Goal: Information Seeking & Learning: Learn about a topic

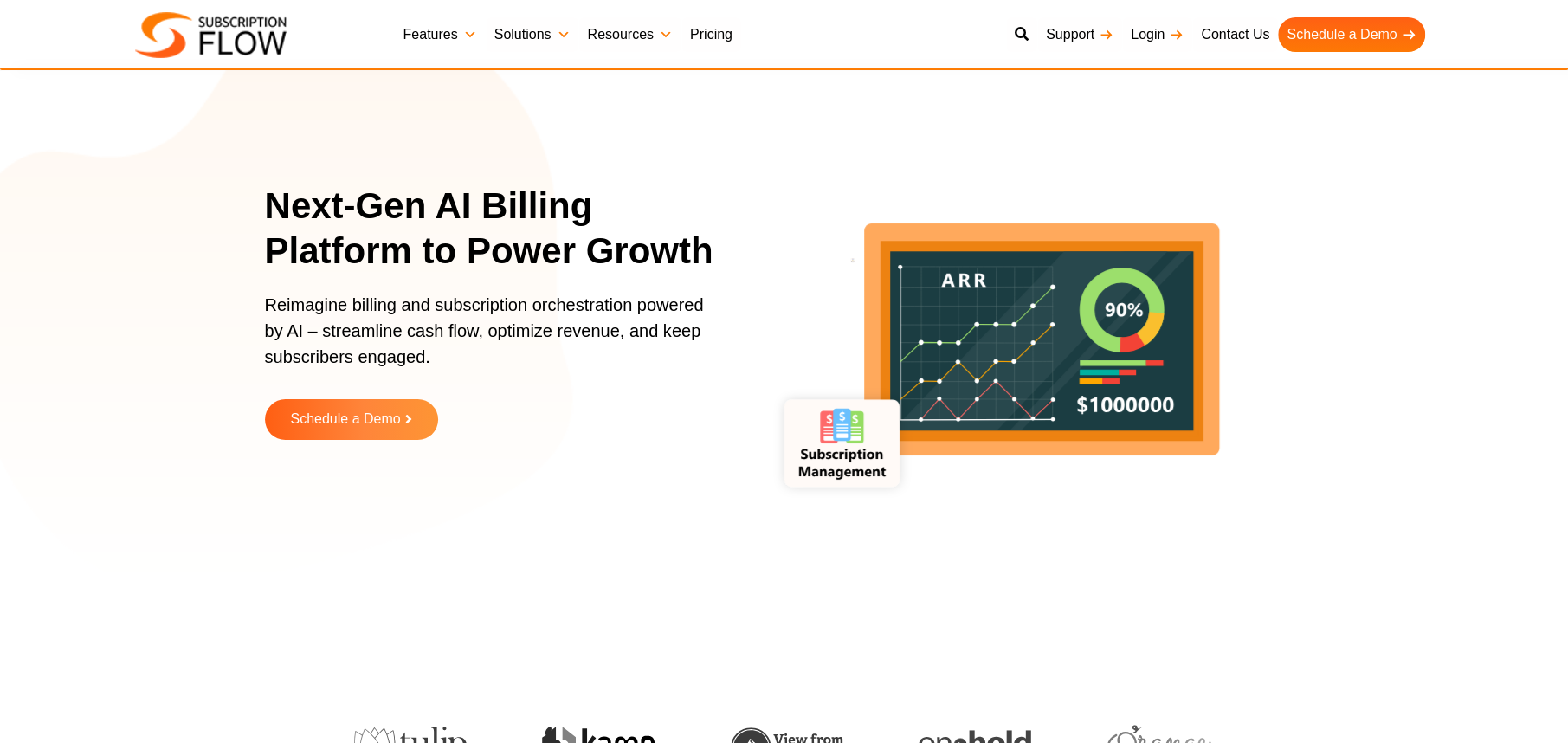
click at [441, 33] on link "Features" at bounding box center [441, 34] width 91 height 34
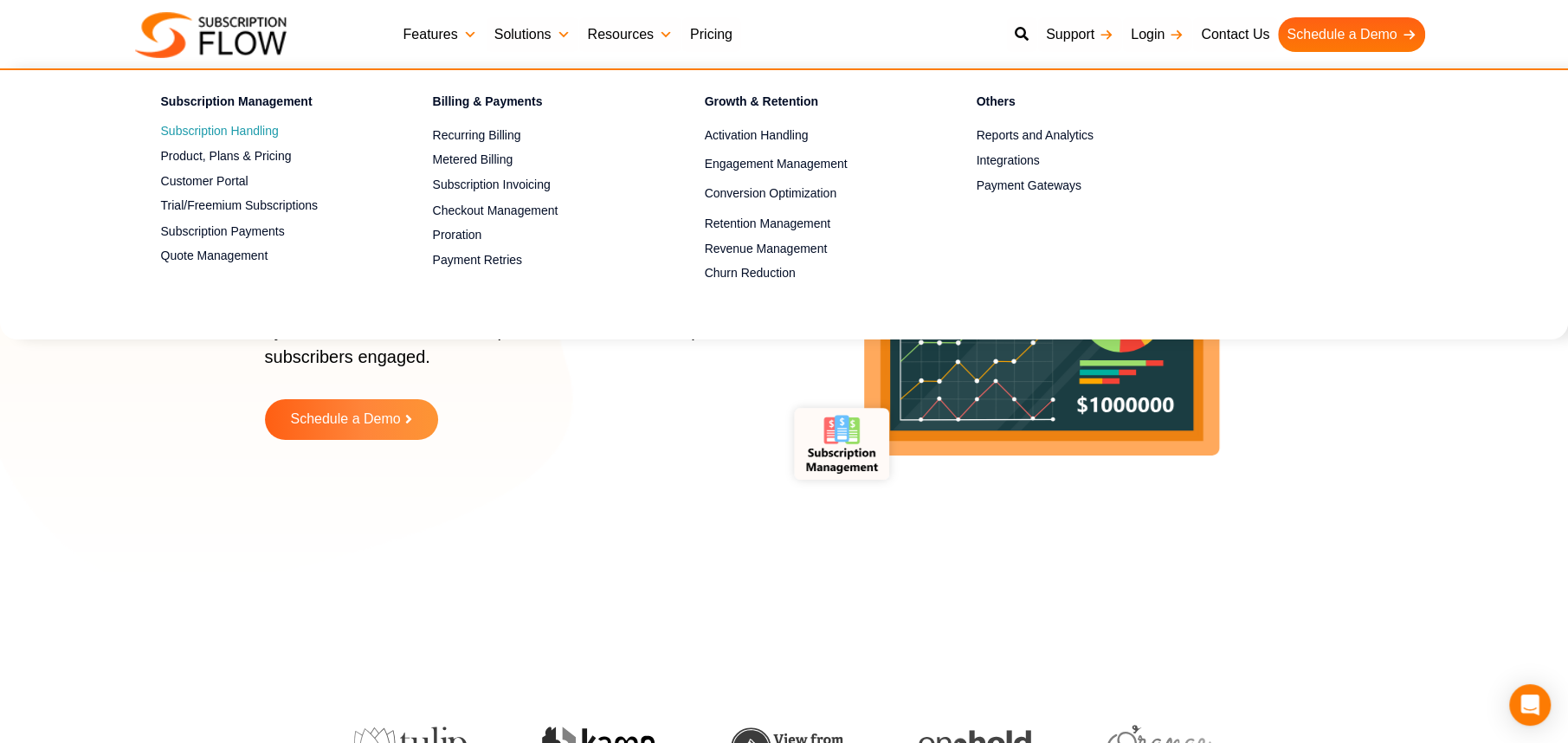
click at [241, 130] on link "Subscription Handling" at bounding box center [267, 131] width 211 height 20
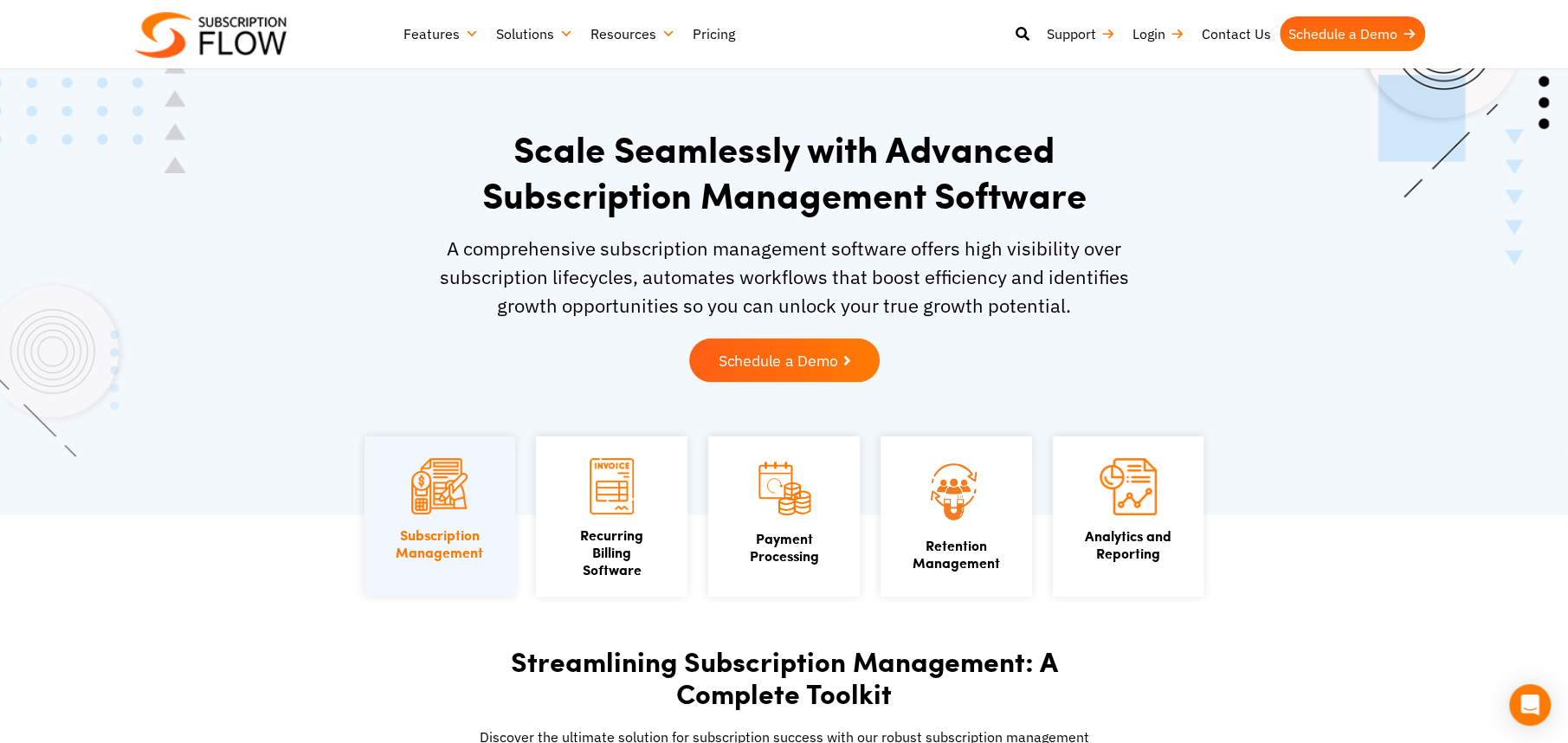
click at [828, 358] on span "Schedule a Demo" at bounding box center [778, 361] width 120 height 16
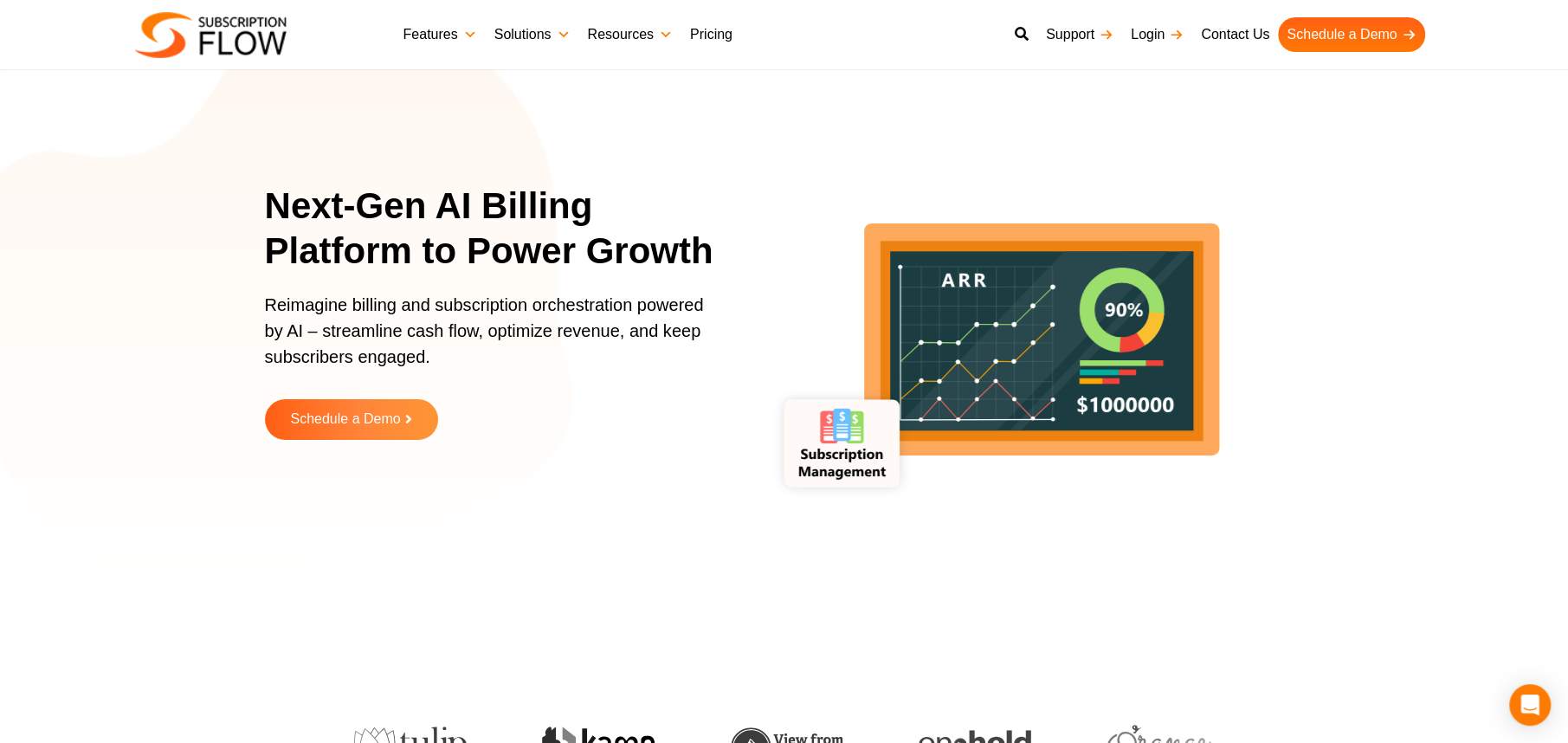
click at [709, 33] on link "Pricing" at bounding box center [711, 34] width 60 height 34
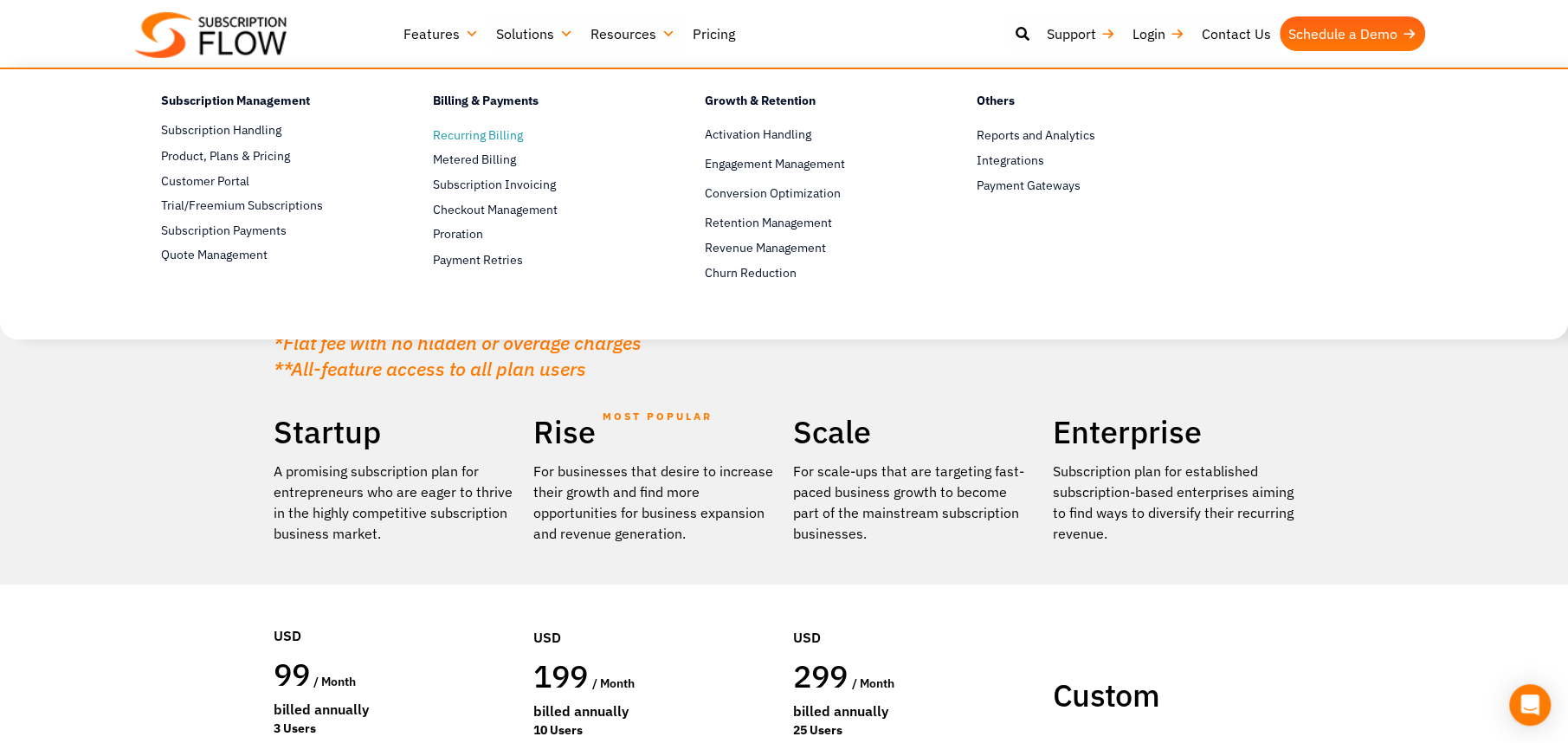
click at [457, 135] on span "Recurring Billing" at bounding box center [478, 136] width 90 height 19
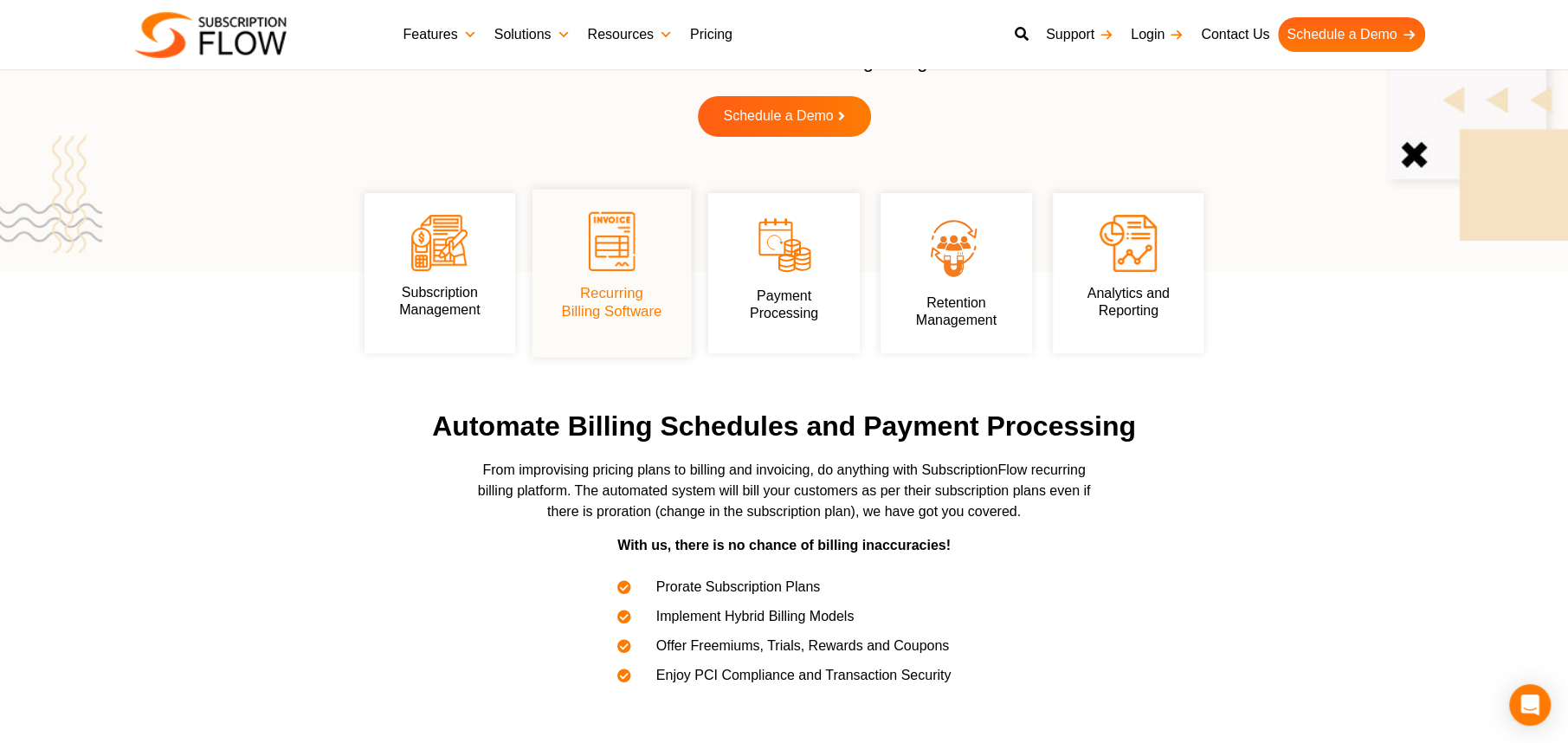
scroll to position [172, 0]
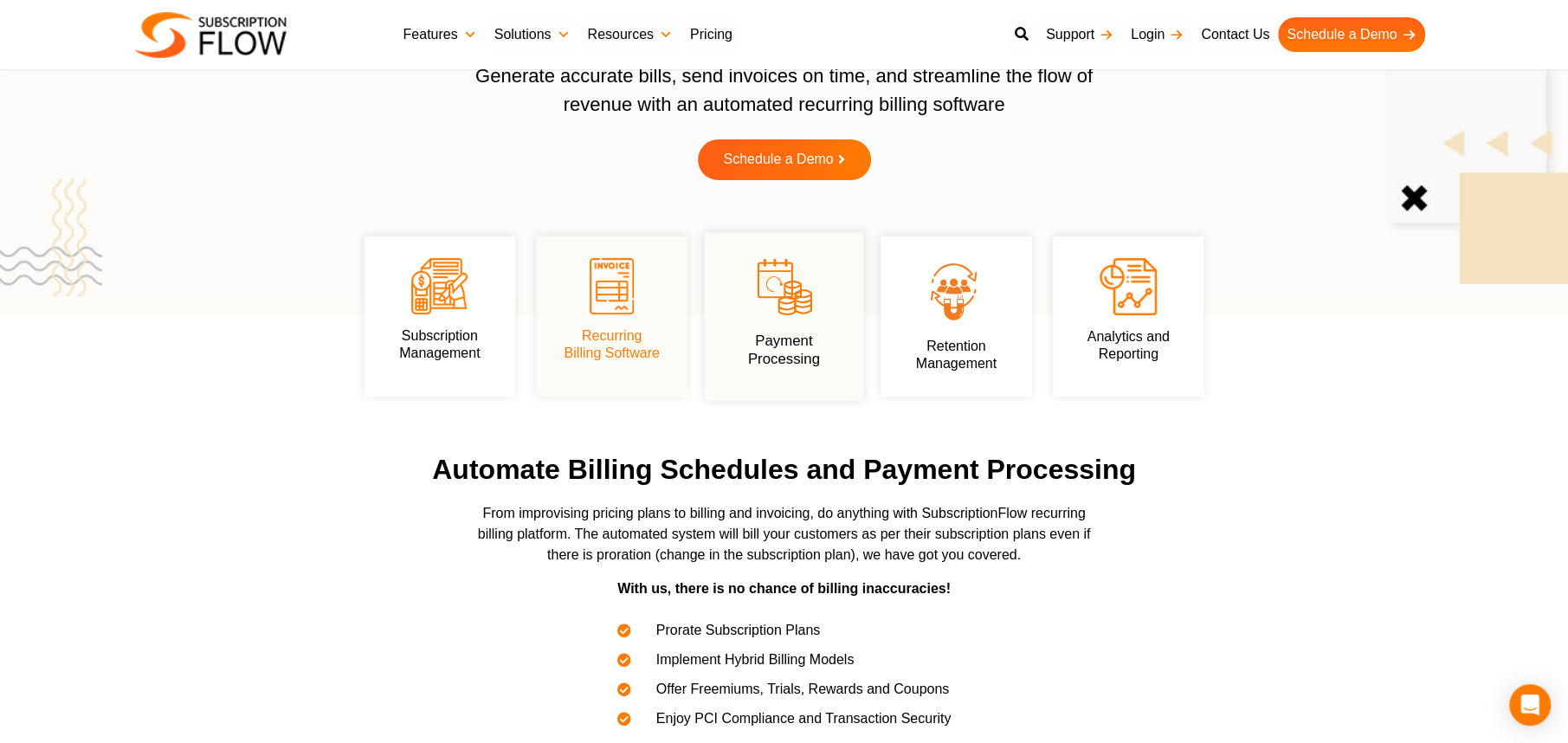
click at [794, 311] on img at bounding box center [784, 287] width 59 height 63
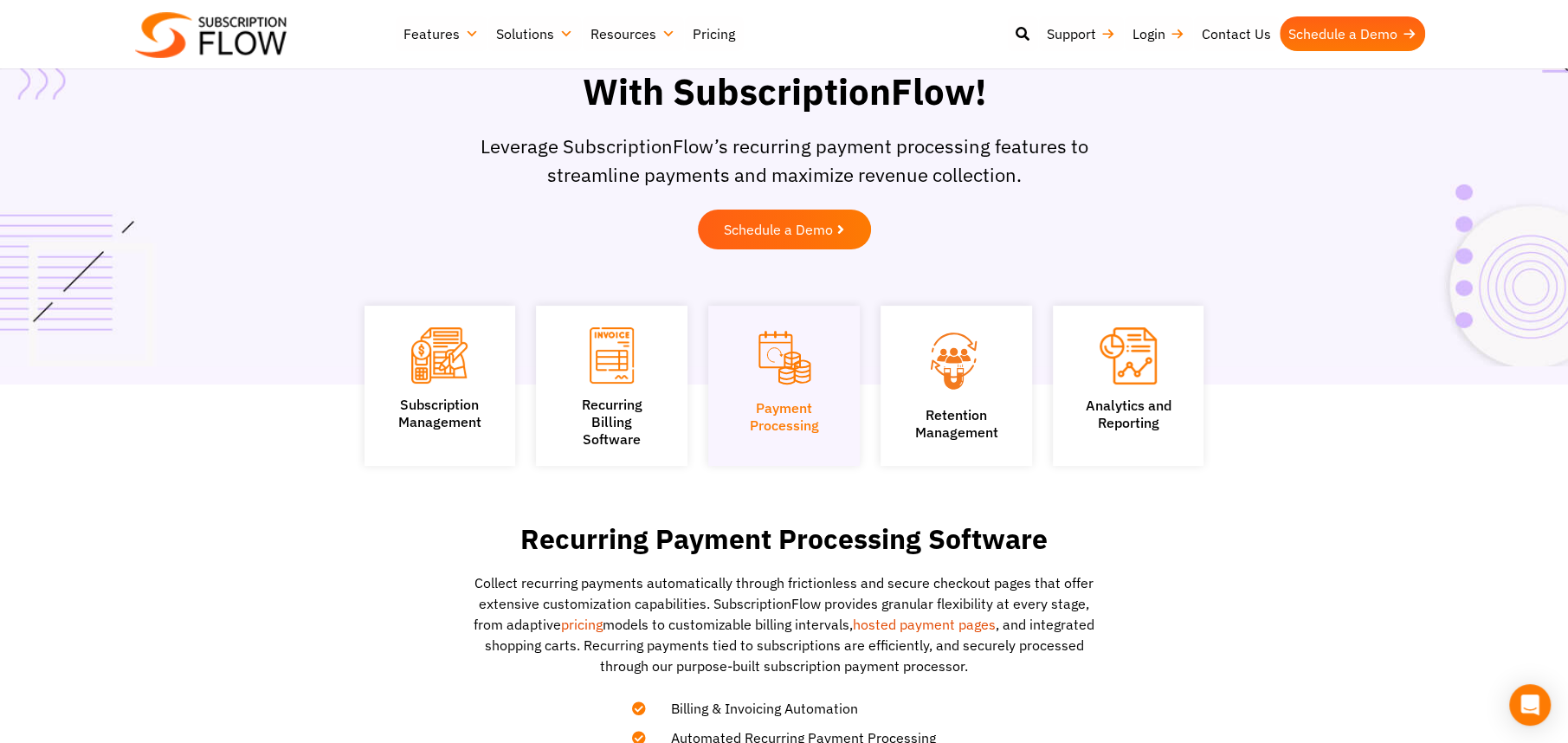
scroll to position [86, 0]
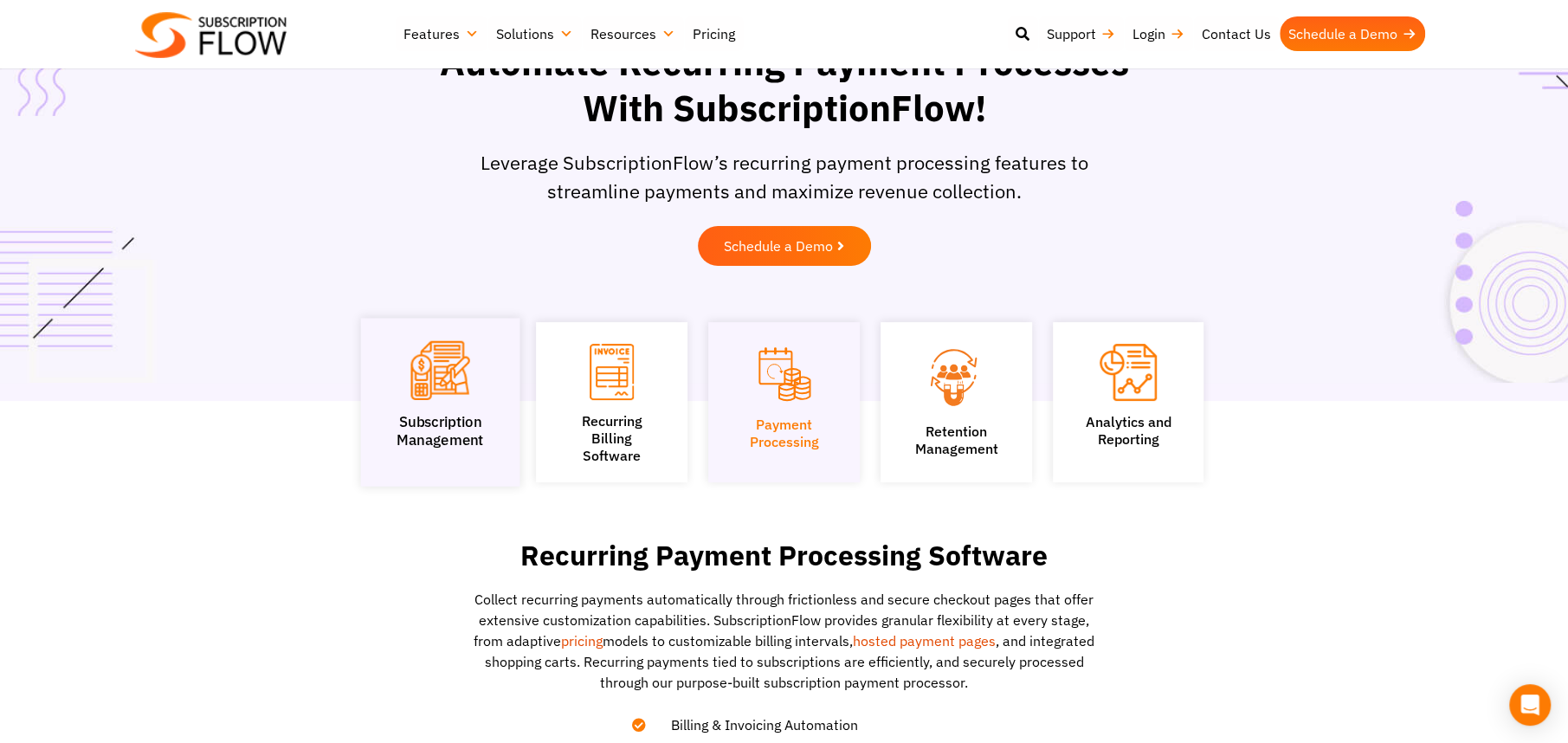
click at [479, 361] on figure at bounding box center [440, 374] width 104 height 65
click at [440, 373] on img at bounding box center [440, 371] width 59 height 59
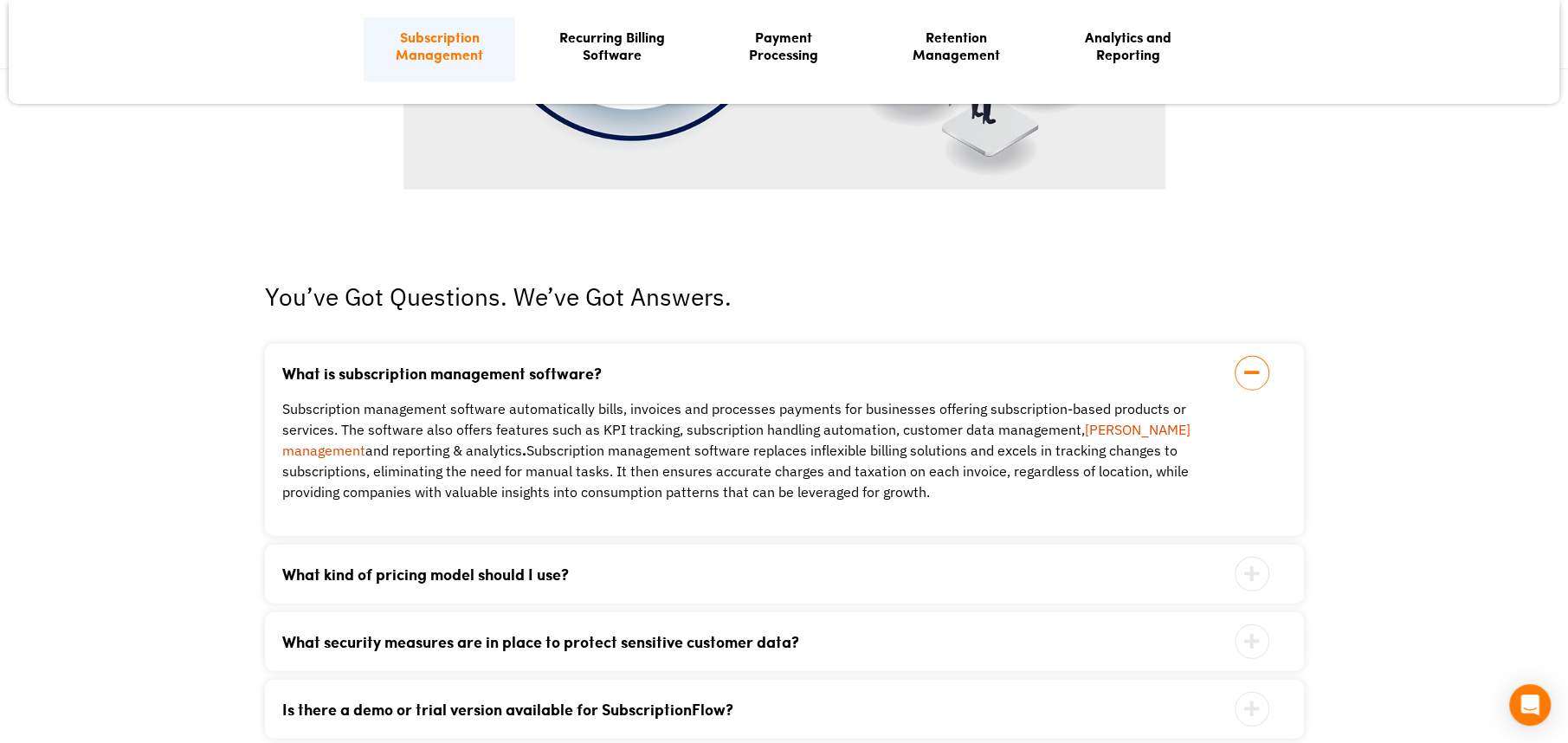
scroll to position [3289, 0]
